Goal: Task Accomplishment & Management: Use online tool/utility

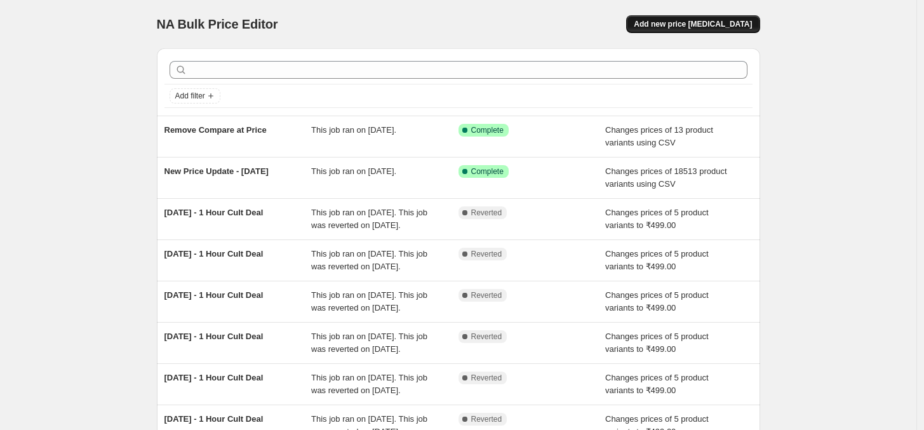
click at [698, 30] on button "Add new price [MEDICAL_DATA]" at bounding box center [692, 24] width 133 height 18
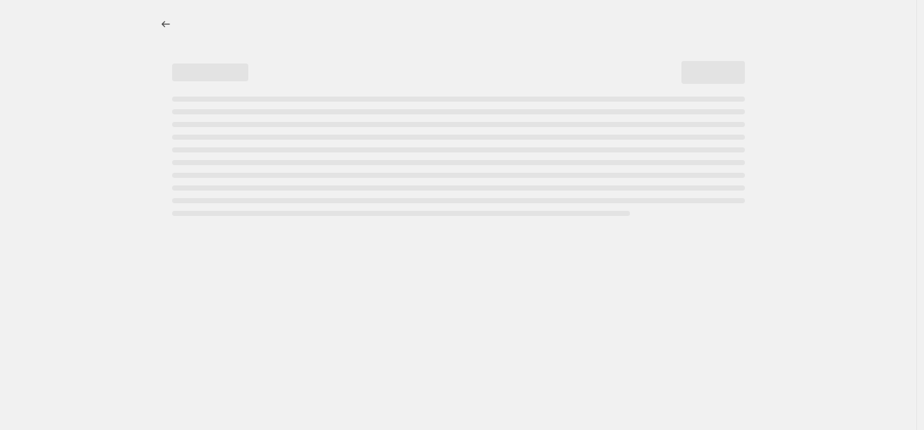
select select "percentage"
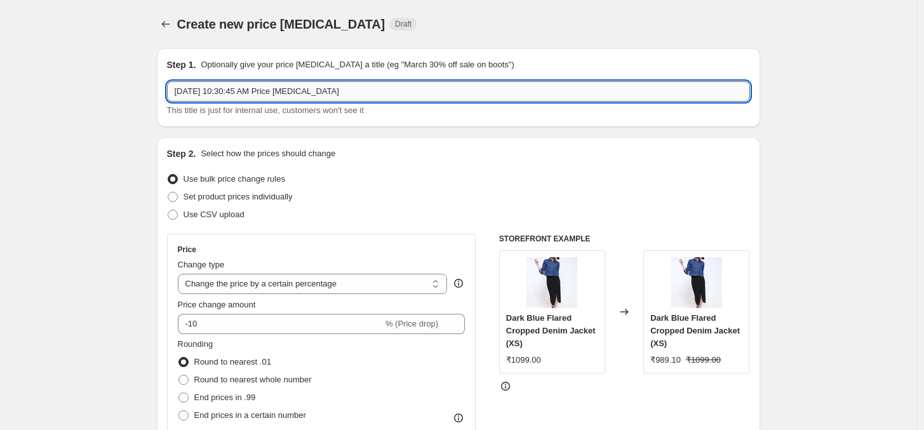
click at [232, 95] on input "[DATE] 10:30:45 AM Price [MEDICAL_DATA]" at bounding box center [458, 91] width 583 height 20
type input "Price Update"
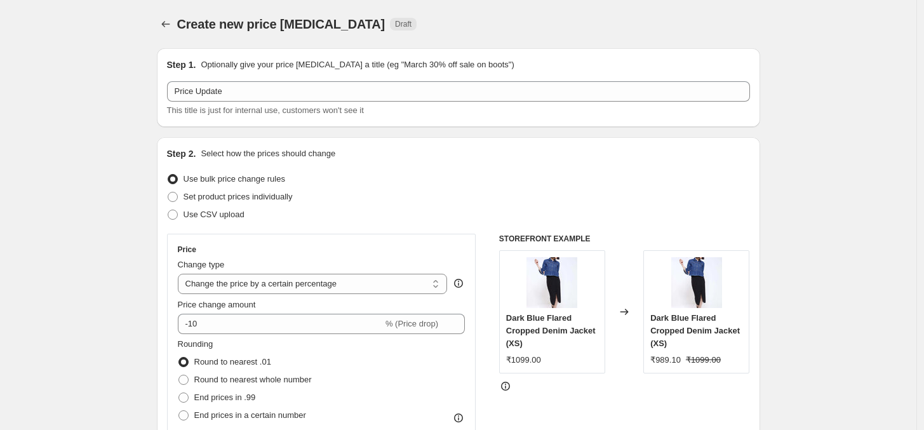
click at [290, 145] on div "Step 2. Select how the prices should change Use bulk price change rules Set pro…" at bounding box center [458, 360] width 603 height 446
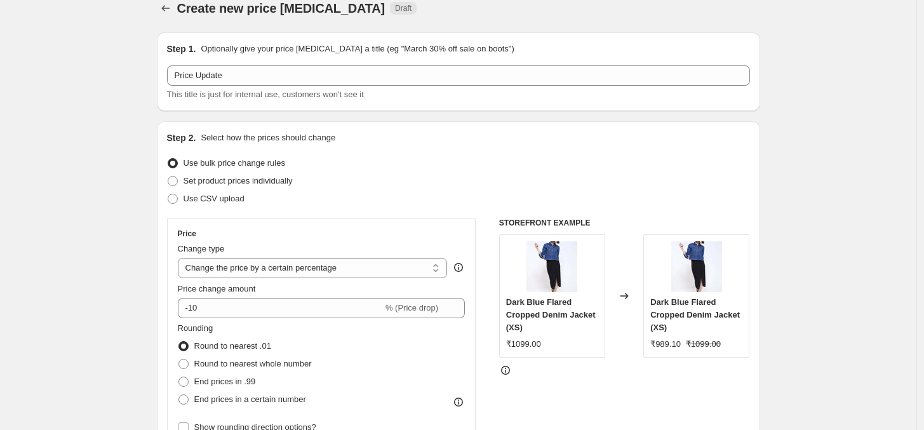
scroll to position [23, 0]
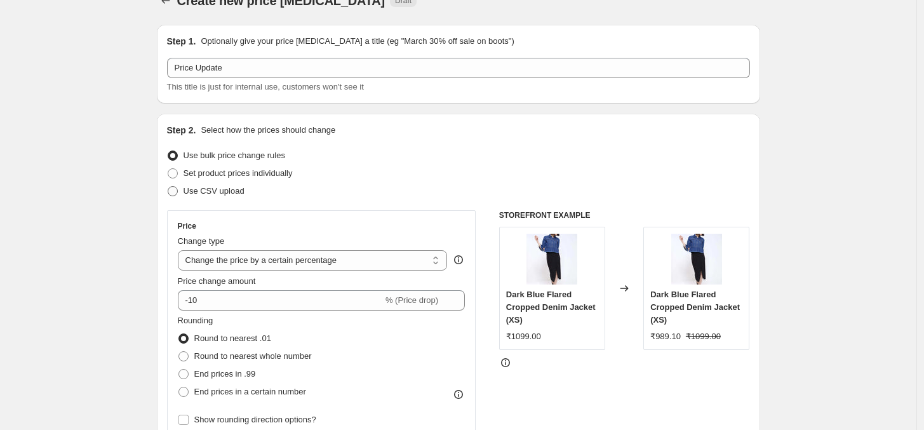
click at [227, 187] on span "Use CSV upload" at bounding box center [213, 191] width 61 height 10
click at [168, 187] on input "Use CSV upload" at bounding box center [168, 186] width 1 height 1
radio input "true"
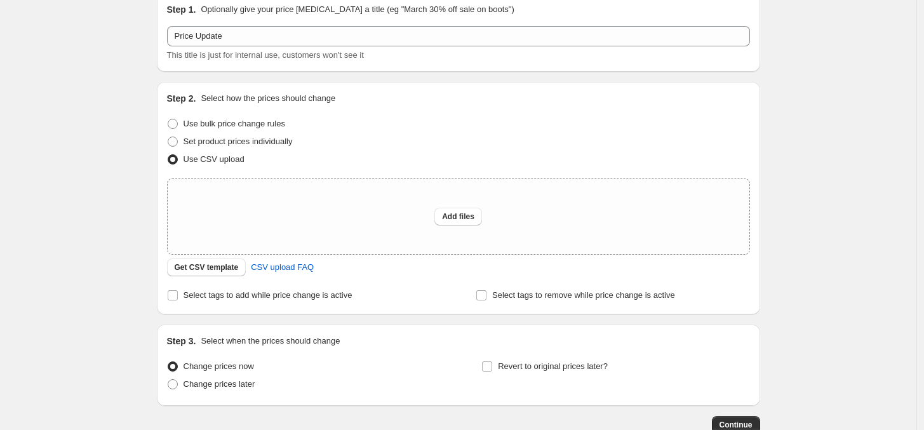
scroll to position [65, 0]
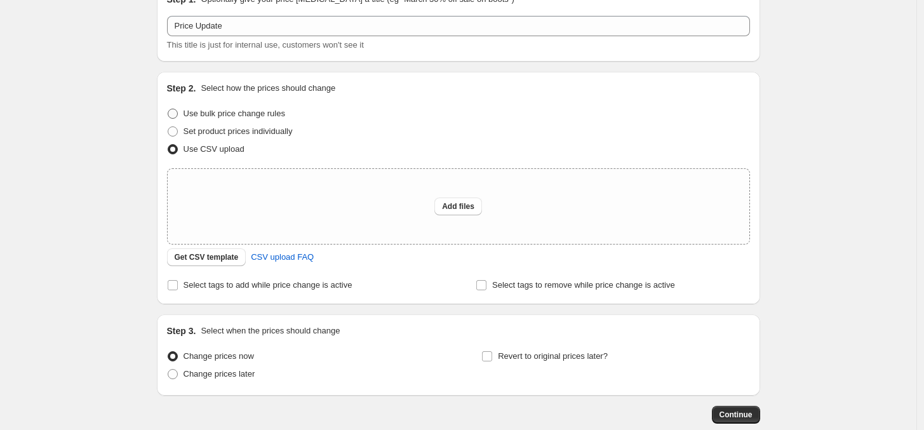
click at [214, 115] on span "Use bulk price change rules" at bounding box center [234, 114] width 102 height 10
click at [168, 109] on input "Use bulk price change rules" at bounding box center [168, 109] width 1 height 1
radio input "true"
select select "percentage"
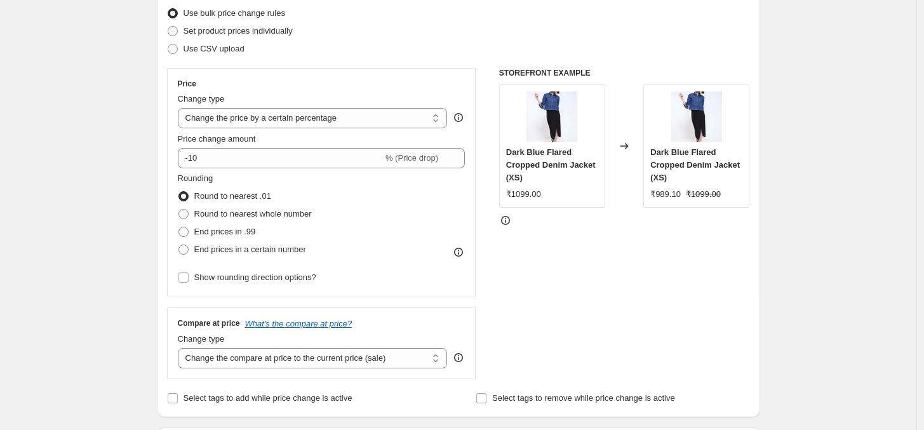
scroll to position [166, 0]
click at [333, 117] on select "Change the price to a certain amount Change the price by a certain amount Chang…" at bounding box center [313, 117] width 270 height 20
click at [382, 321] on div "Compare at price What's the compare at price?" at bounding box center [322, 322] width 288 height 10
click at [326, 361] on select "Change the compare at price to the current price (sale) Change the compare at p…" at bounding box center [313, 357] width 270 height 20
select select "remove"
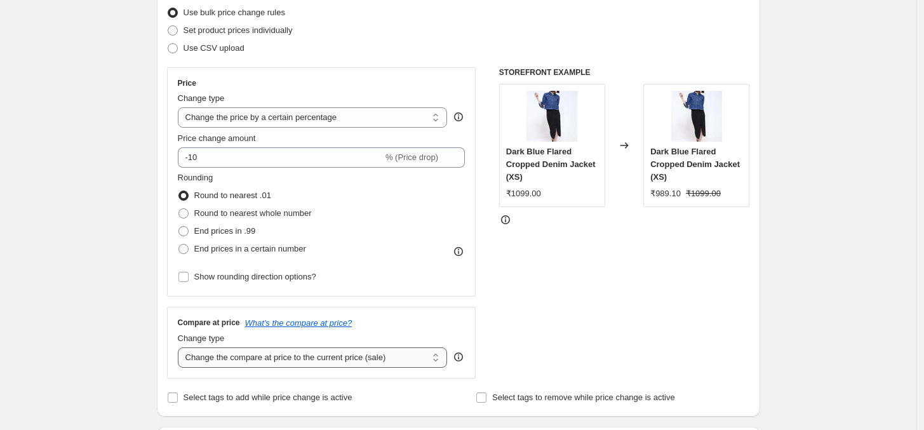
click at [181, 347] on select "Change the compare at price to the current price (sale) Change the compare at p…" at bounding box center [313, 357] width 270 height 20
click at [246, 118] on select "Change the price to a certain amount Change the price by a certain amount Chang…" at bounding box center [313, 117] width 270 height 20
click at [606, 286] on div "STOREFRONT EXAMPLE Dark Blue Flared Cropped Denim Jacket (XS) ₹1099.00 Changed …" at bounding box center [624, 222] width 251 height 311
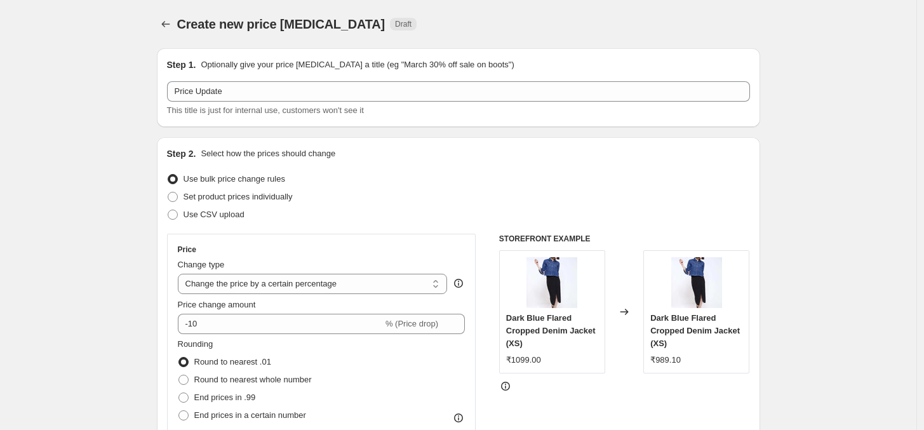
click at [175, 35] on div "Create new price [MEDICAL_DATA]. This page is ready Create new price [MEDICAL_D…" at bounding box center [458, 24] width 603 height 48
click at [172, 25] on icon "Price change jobs" at bounding box center [165, 24] width 13 height 13
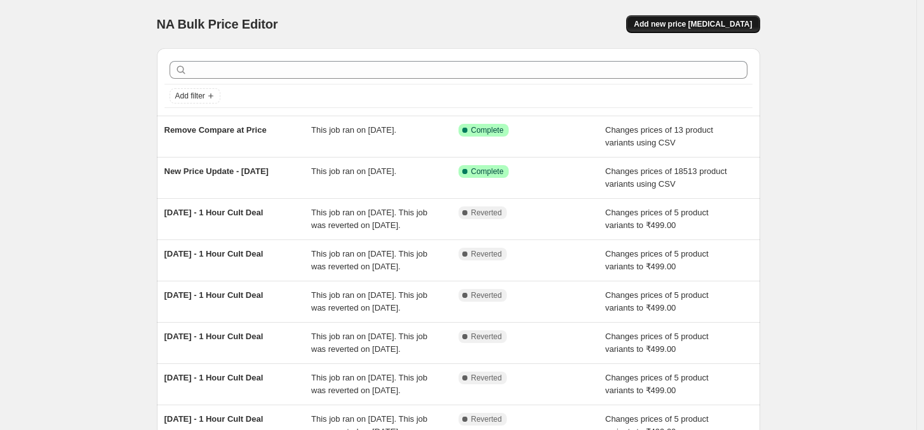
click at [716, 31] on button "Add new price [MEDICAL_DATA]" at bounding box center [692, 24] width 133 height 18
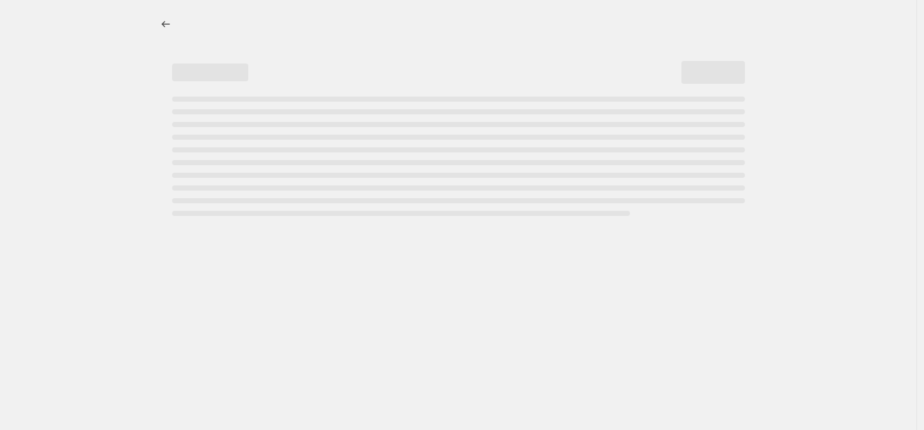
select select "percentage"
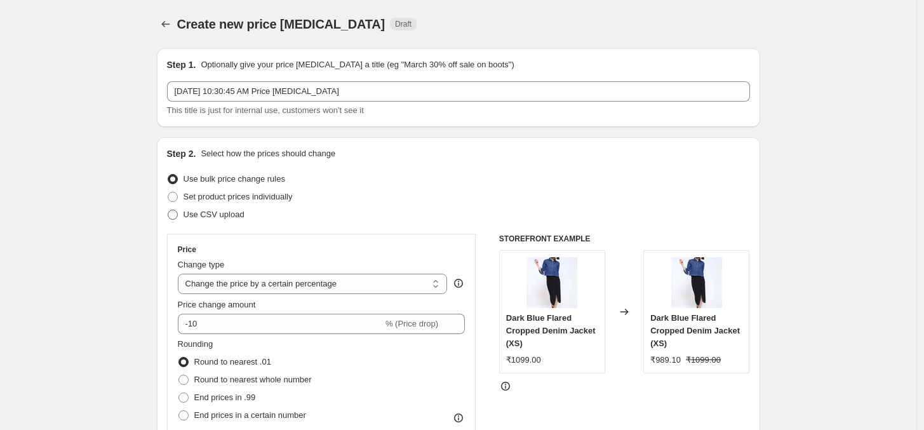
click at [227, 213] on span "Use CSV upload" at bounding box center [213, 215] width 61 height 10
click at [168, 210] on input "Use CSV upload" at bounding box center [168, 210] width 1 height 1
radio input "true"
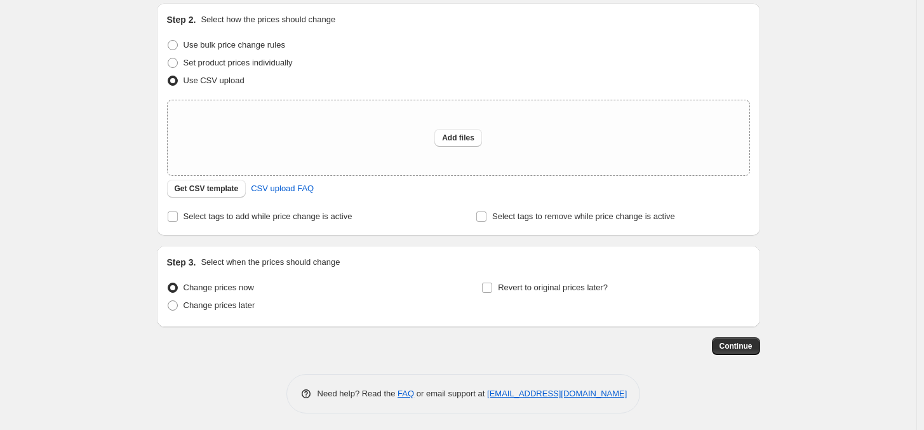
scroll to position [137, 0]
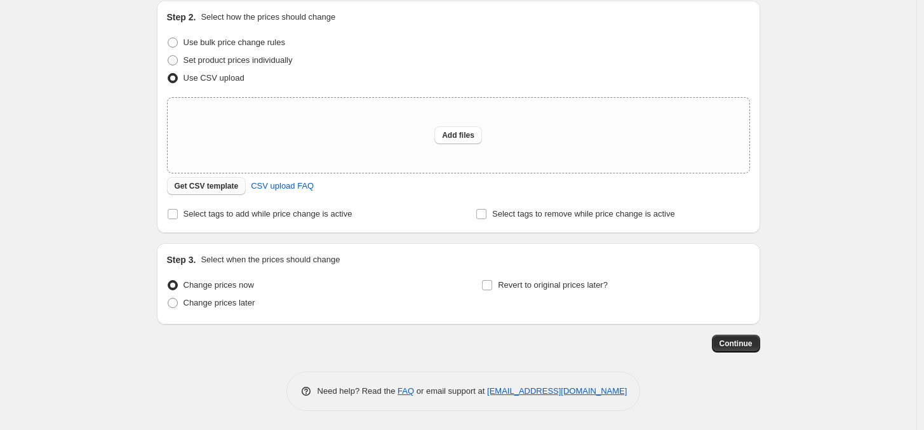
click at [219, 183] on span "Get CSV template" at bounding box center [207, 186] width 64 height 10
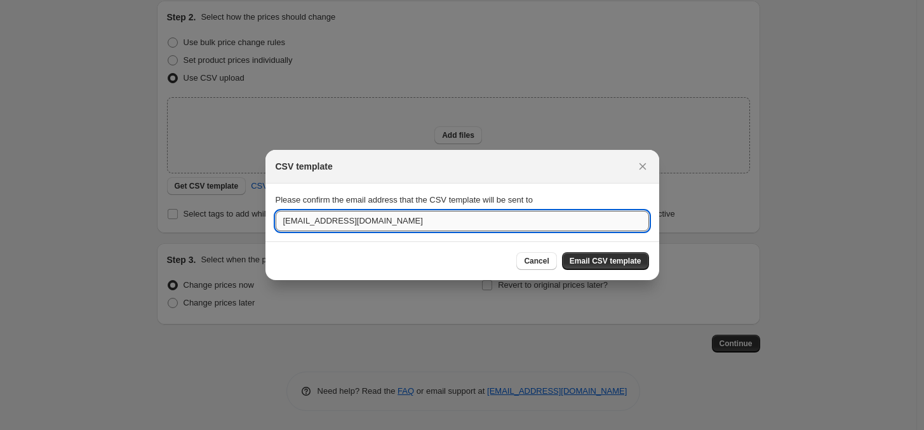
click at [316, 221] on input "[EMAIL_ADDRESS][DOMAIN_NAME]" at bounding box center [462, 221] width 373 height 20
type input "[PERSON_NAME][EMAIL_ADDRESS][PERSON_NAME][DOMAIN_NAME]"
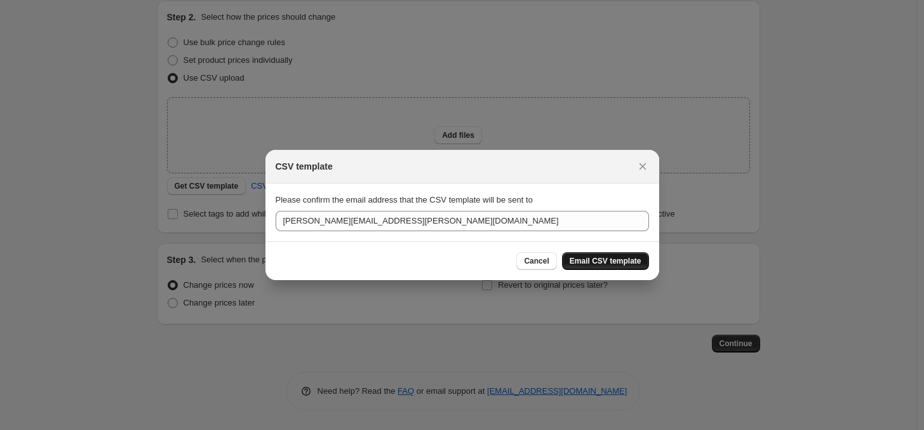
click at [601, 265] on span "Email CSV template" at bounding box center [606, 261] width 72 height 10
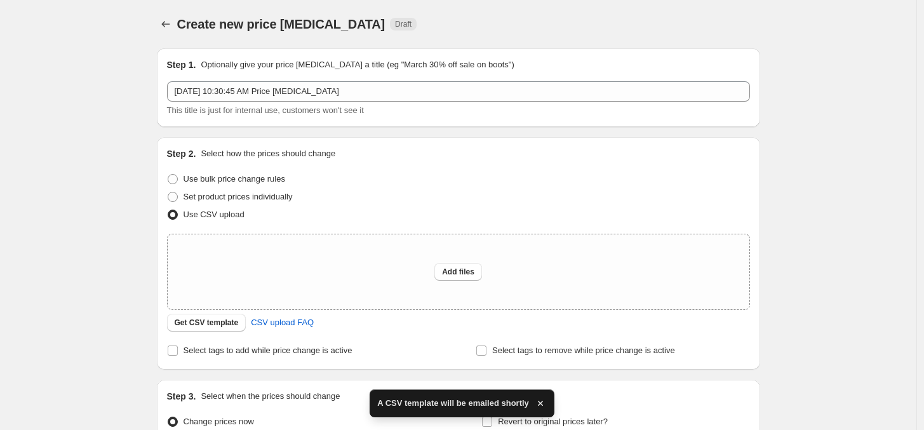
click at [163, 13] on div "Create new price [MEDICAL_DATA]. This page is ready Create new price [MEDICAL_D…" at bounding box center [458, 24] width 603 height 48
click at [165, 21] on icon "Price change jobs" at bounding box center [165, 24] width 13 height 13
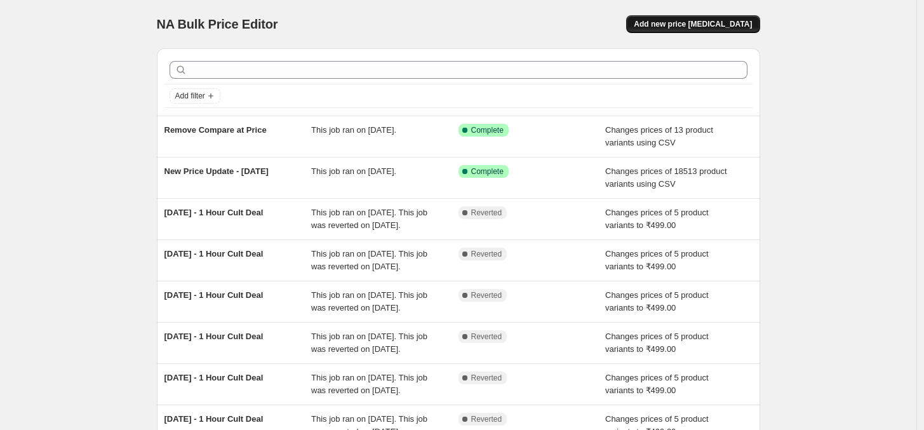
click at [693, 24] on span "Add new price [MEDICAL_DATA]" at bounding box center [693, 24] width 118 height 10
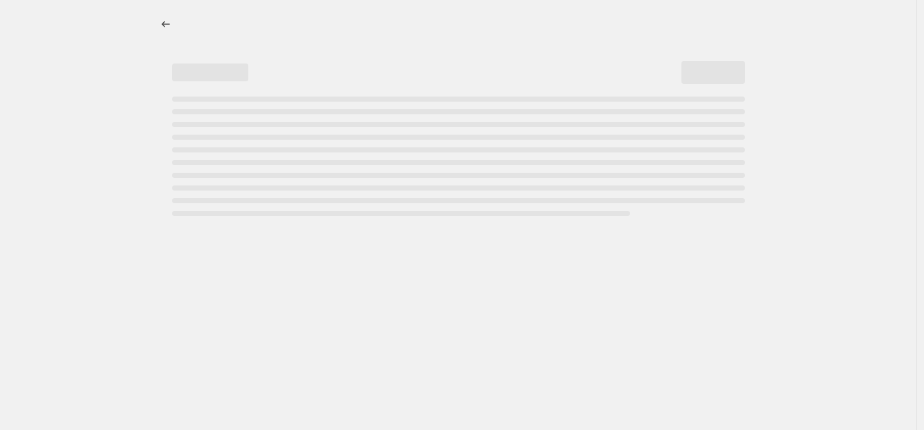
select select "percentage"
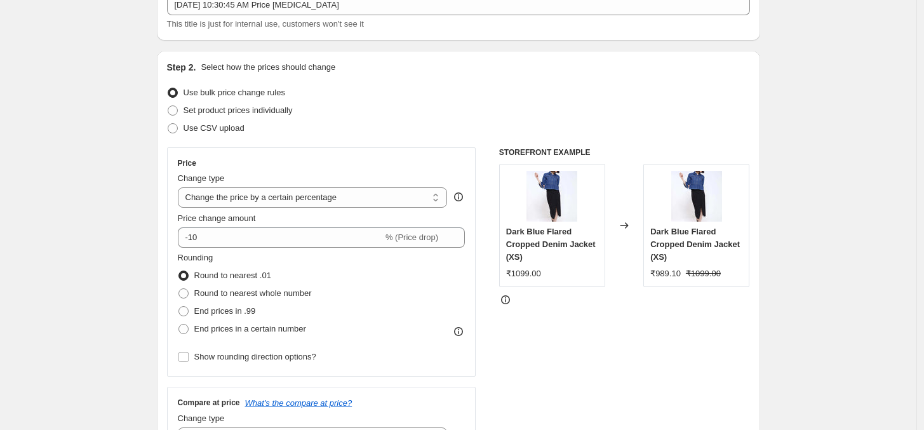
scroll to position [61, 0]
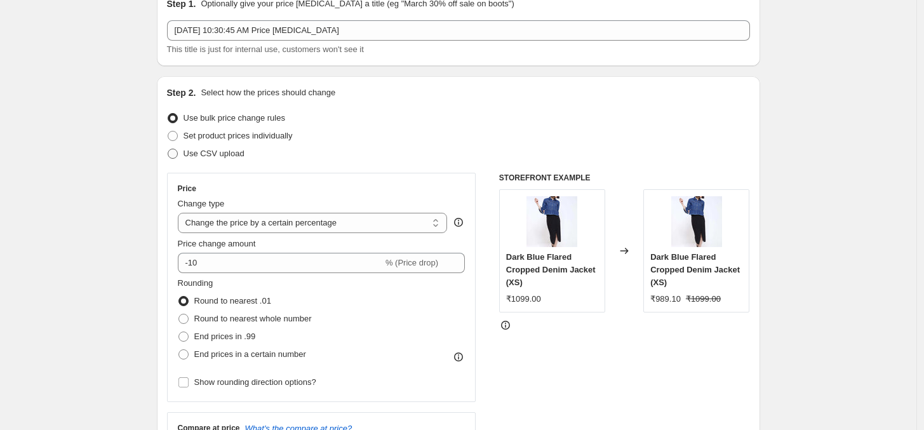
click at [210, 150] on span "Use CSV upload" at bounding box center [213, 154] width 61 height 10
click at [168, 149] on input "Use CSV upload" at bounding box center [168, 149] width 1 height 1
radio input "true"
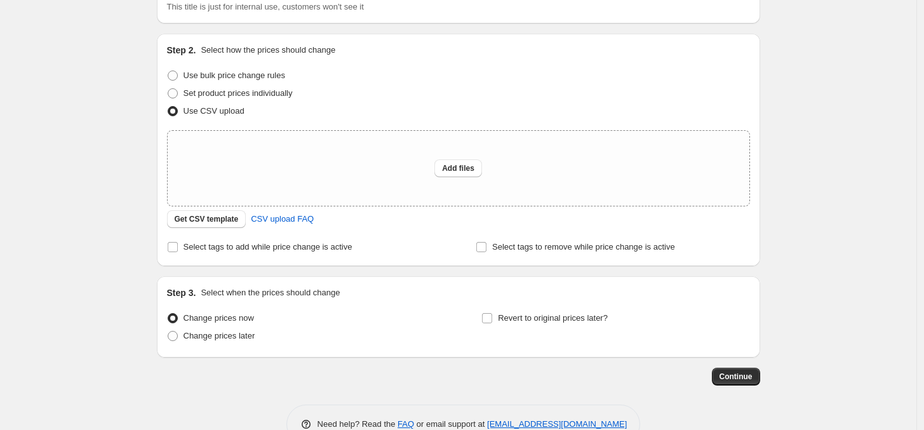
scroll to position [137, 0]
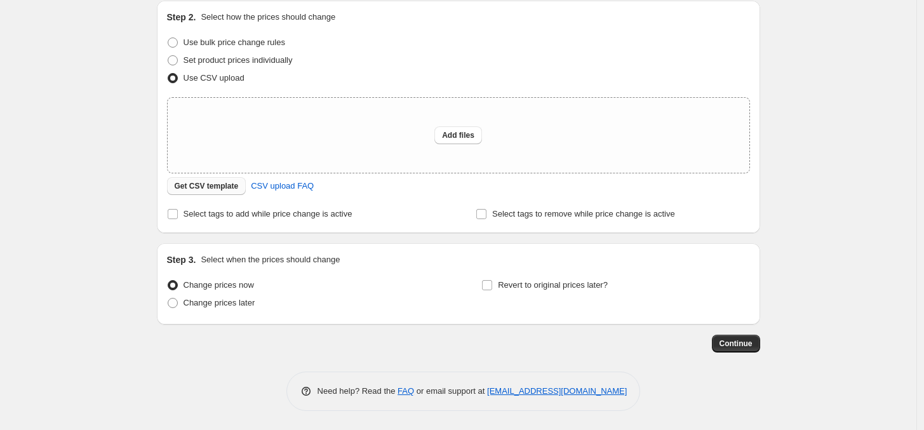
click at [221, 185] on span "Get CSV template" at bounding box center [207, 186] width 64 height 10
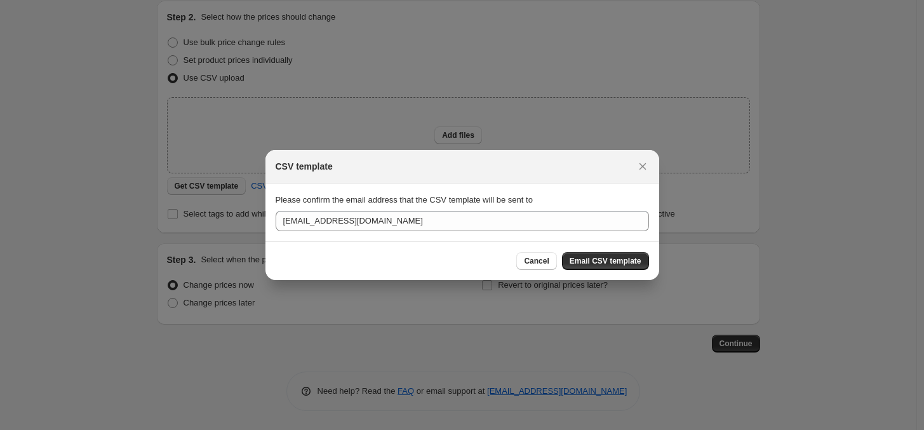
scroll to position [0, 0]
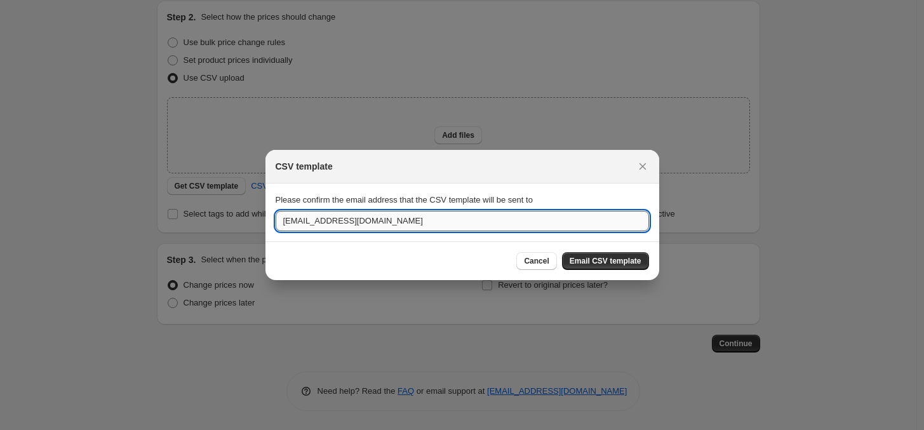
click at [312, 224] on input "[EMAIL_ADDRESS][DOMAIN_NAME]" at bounding box center [462, 221] width 373 height 20
type input "[PERSON_NAME][EMAIL_ADDRESS][PERSON_NAME][DOMAIN_NAME]"
click at [592, 263] on span "Email CSV template" at bounding box center [606, 261] width 72 height 10
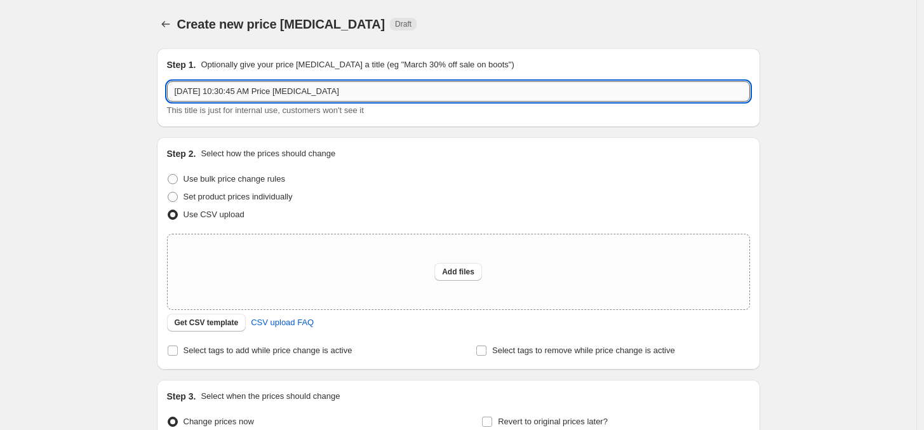
click at [242, 92] on input "[DATE] 10:30:45 AM Price [MEDICAL_DATA]" at bounding box center [458, 91] width 583 height 20
type input "Above 2199 Revised Upload"
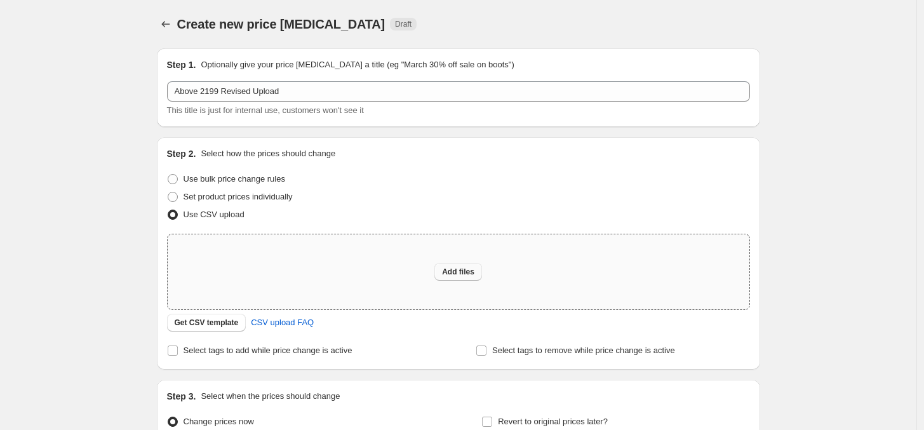
click at [458, 267] on span "Add files" at bounding box center [458, 272] width 32 height 10
type input "C:\fakepath\csv_template_user_20566.csv"
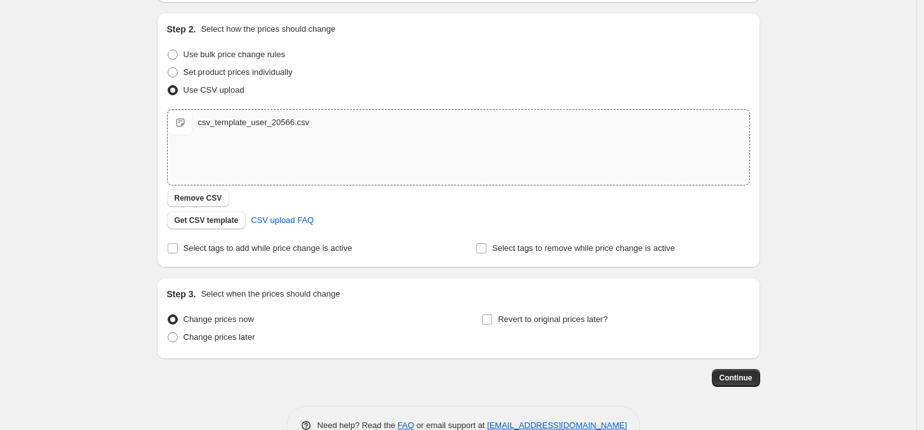
scroll to position [159, 0]
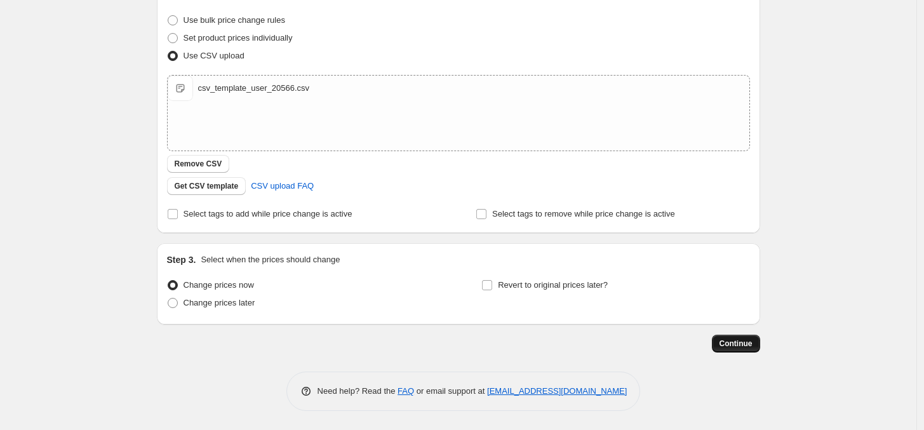
click at [740, 345] on span "Continue" at bounding box center [735, 343] width 33 height 10
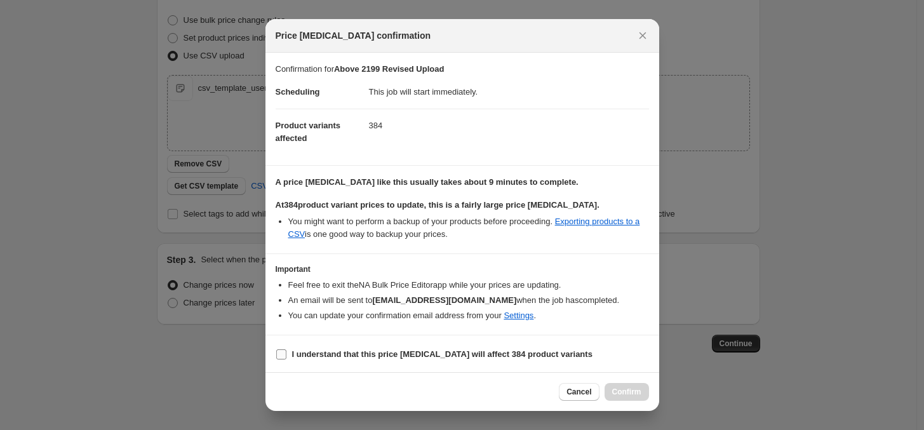
click at [405, 352] on b "I understand that this price [MEDICAL_DATA] will affect 384 product variants" at bounding box center [442, 354] width 300 height 10
click at [286, 352] on input "I understand that this price [MEDICAL_DATA] will affect 384 product variants" at bounding box center [281, 354] width 10 height 10
checkbox input "true"
click at [627, 394] on span "Confirm" at bounding box center [626, 392] width 29 height 10
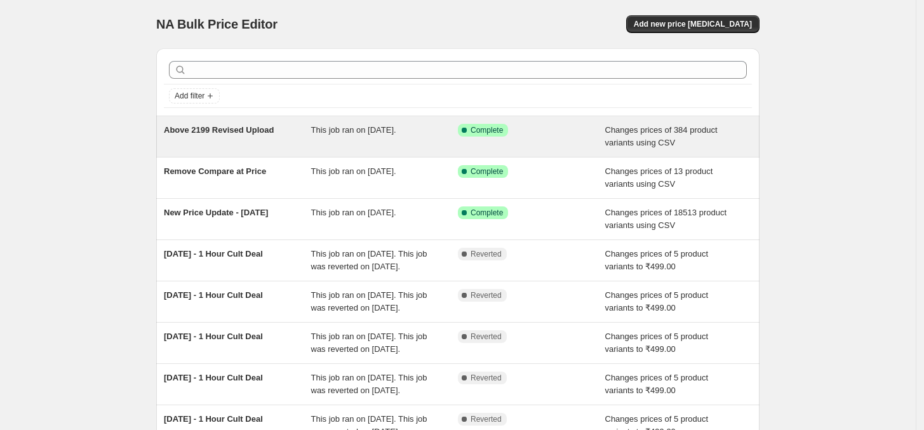
click at [425, 138] on div "This job ran on [DATE]." at bounding box center [384, 136] width 147 height 25
